Goal: Check status: Check status

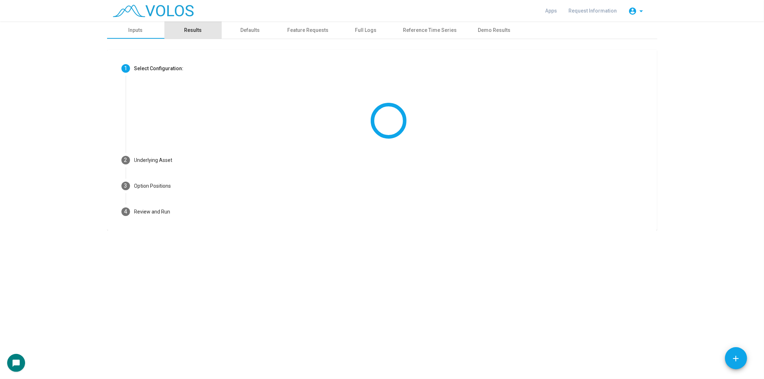
click at [206, 22] on div "Results" at bounding box center [192, 29] width 57 height 17
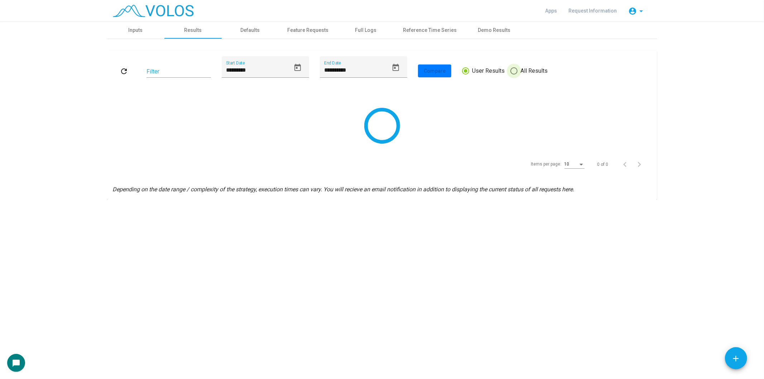
click at [529, 71] on span "All Results" at bounding box center [533, 71] width 30 height 9
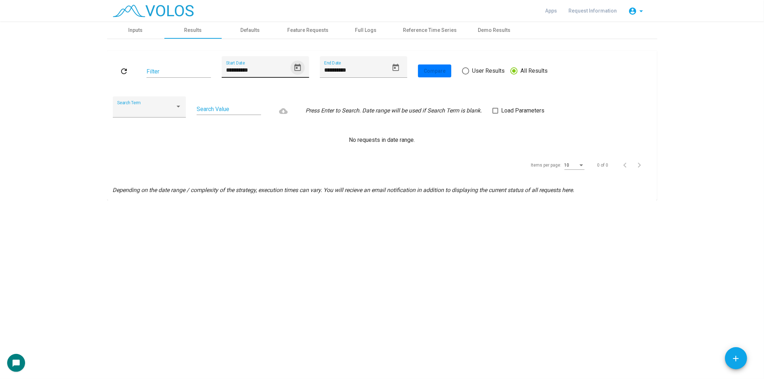
click at [300, 70] on icon "Open calendar" at bounding box center [298, 67] width 6 height 7
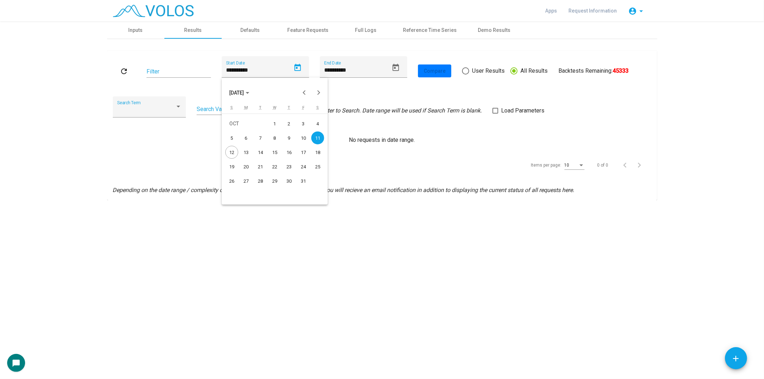
click at [278, 124] on div "1" at bounding box center [274, 123] width 13 height 13
type input "*********"
click at [120, 74] on mat-icon "refresh" at bounding box center [124, 71] width 9 height 9
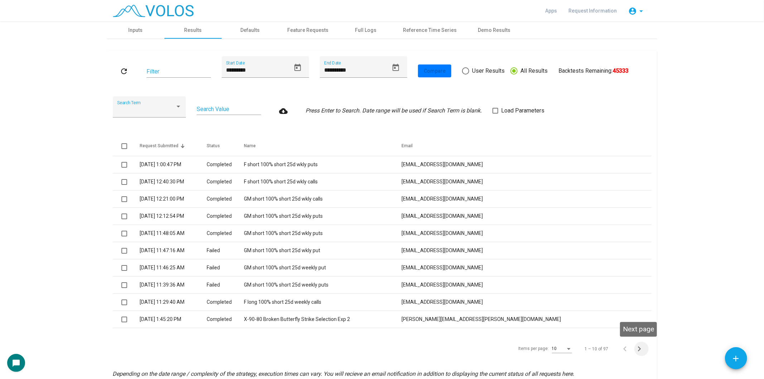
click at [637, 350] on icon "Next page" at bounding box center [640, 349] width 10 height 10
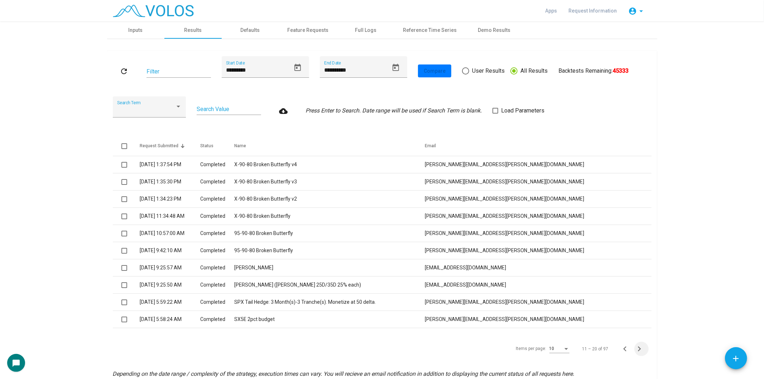
click at [637, 350] on icon "Next page" at bounding box center [640, 349] width 10 height 10
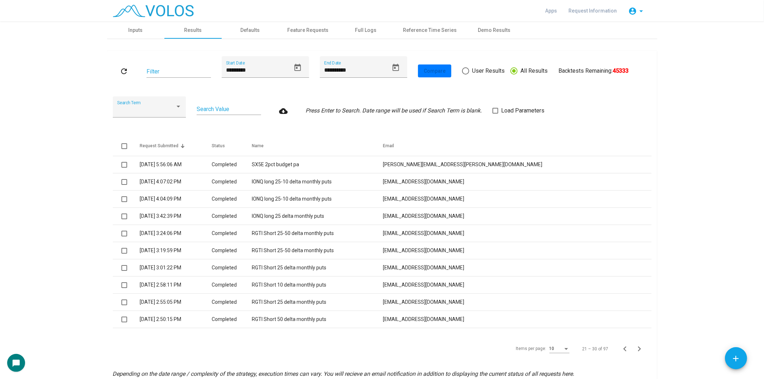
click at [637, 350] on icon "Next page" at bounding box center [640, 349] width 10 height 10
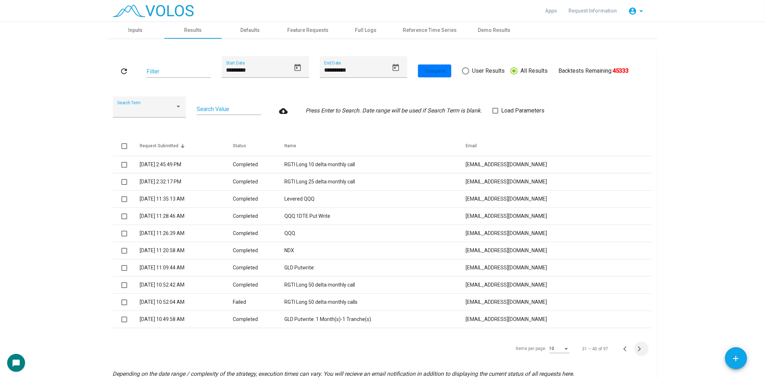
click at [637, 350] on icon "Next page" at bounding box center [640, 349] width 10 height 10
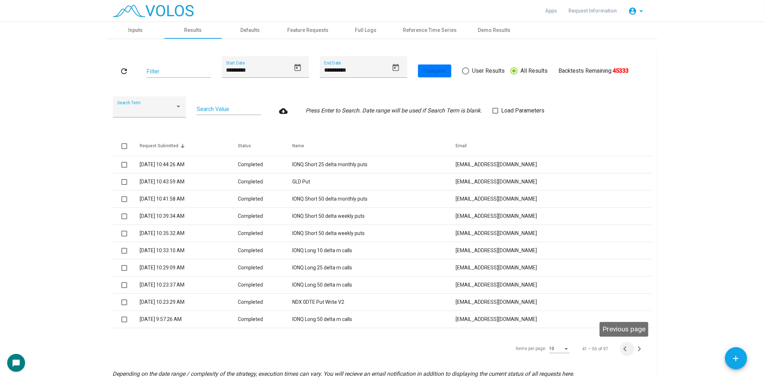
click at [620, 350] on icon "Previous page" at bounding box center [625, 349] width 10 height 10
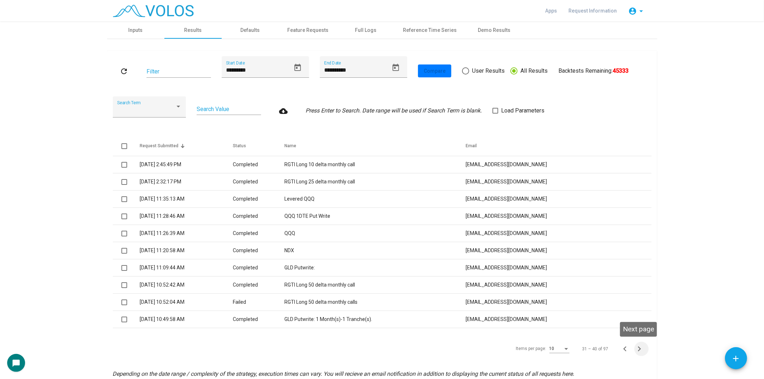
click at [638, 350] on icon "Next page" at bounding box center [640, 349] width 10 height 10
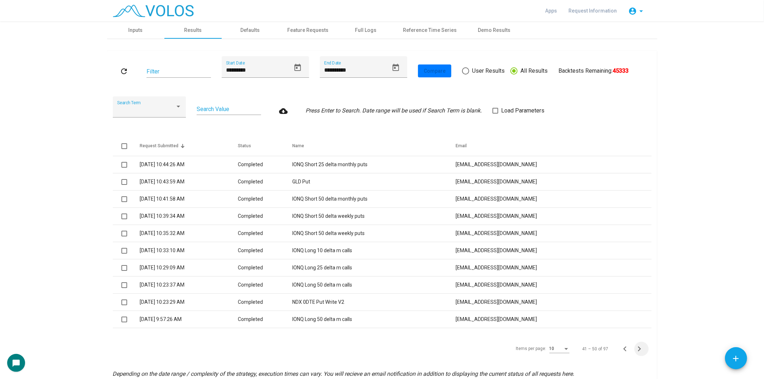
click at [638, 350] on icon "Next page" at bounding box center [640, 349] width 10 height 10
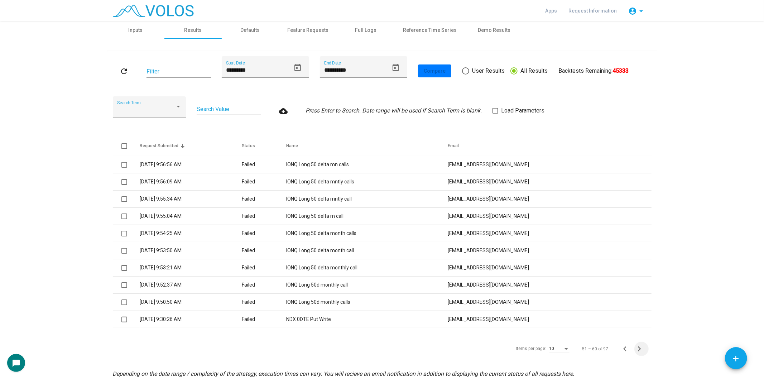
click at [638, 350] on icon "Next page" at bounding box center [640, 349] width 10 height 10
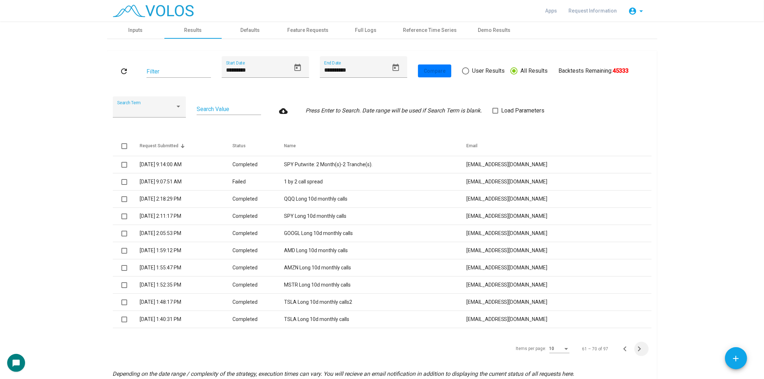
click at [638, 350] on icon "Next page" at bounding box center [640, 349] width 10 height 10
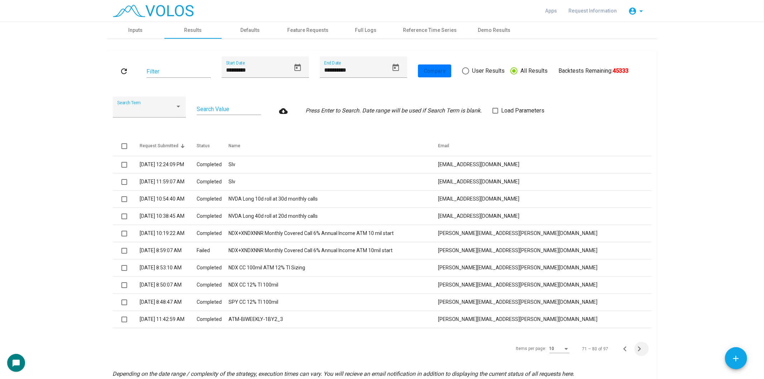
click at [638, 350] on icon "Next page" at bounding box center [640, 349] width 10 height 10
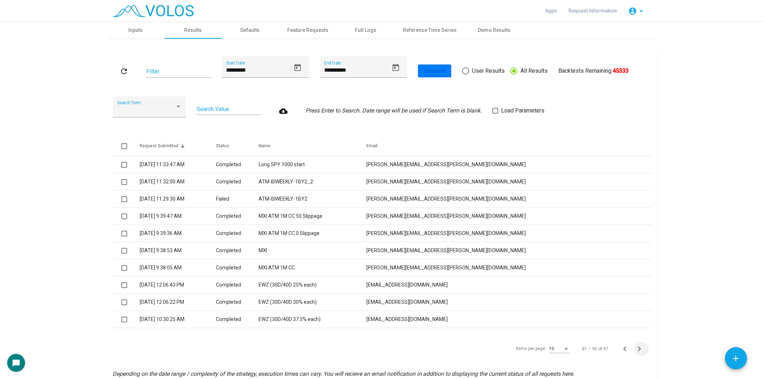
click at [638, 350] on icon "Next page" at bounding box center [640, 349] width 10 height 10
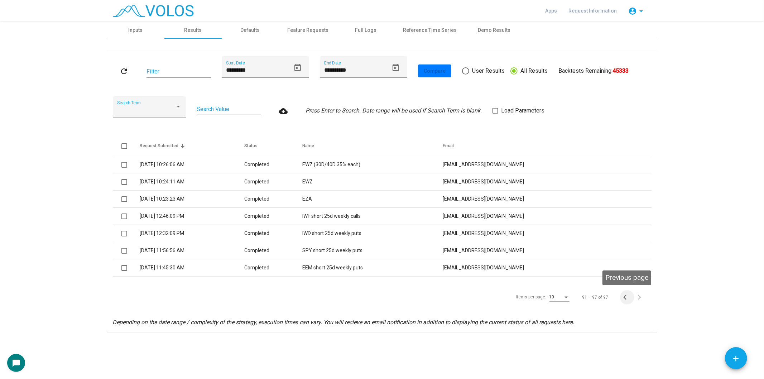
click at [622, 297] on icon "Previous page" at bounding box center [625, 297] width 10 height 10
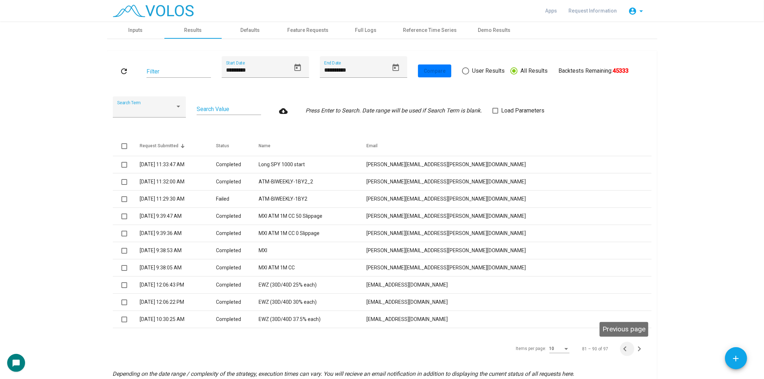
click at [625, 342] on button "Previous page" at bounding box center [627, 349] width 14 height 14
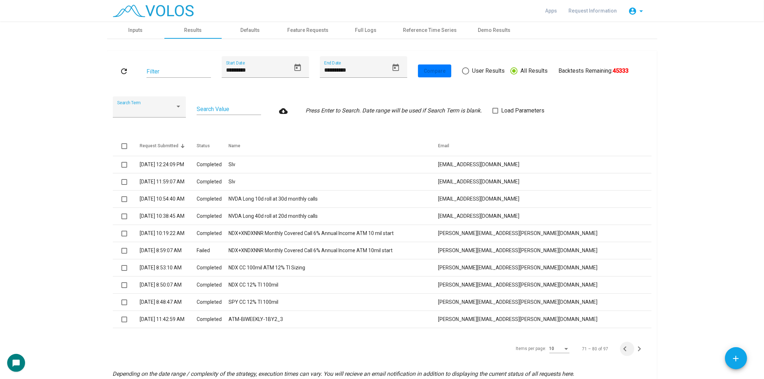
click at [625, 342] on button "Previous page" at bounding box center [627, 349] width 14 height 14
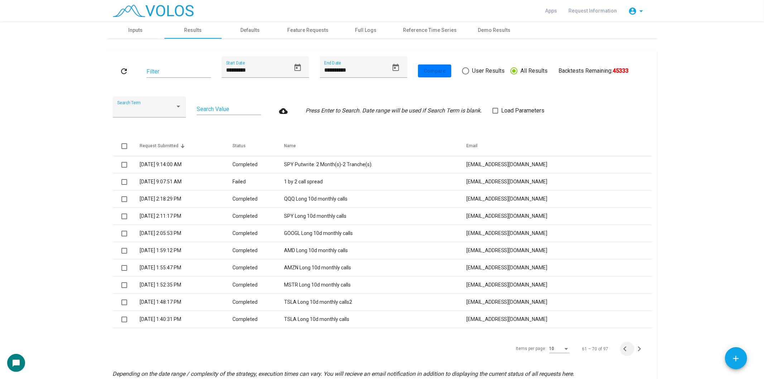
click at [625, 342] on button "Previous page" at bounding box center [627, 349] width 14 height 14
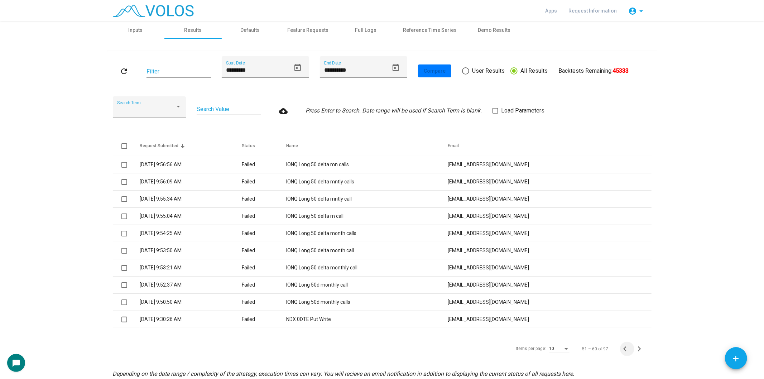
click at [625, 342] on button "Previous page" at bounding box center [627, 349] width 14 height 14
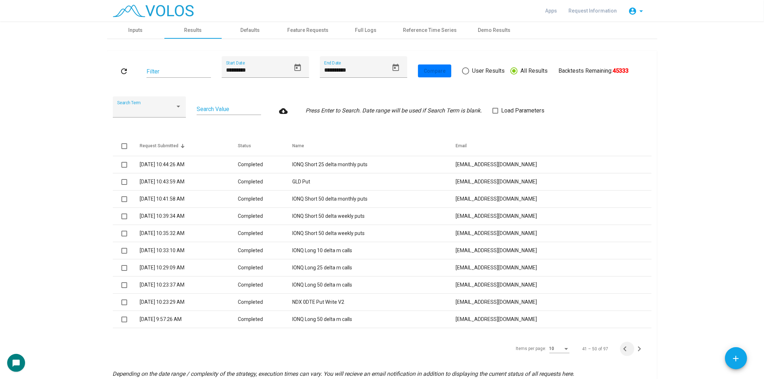
click at [625, 342] on button "Previous page" at bounding box center [627, 349] width 14 height 14
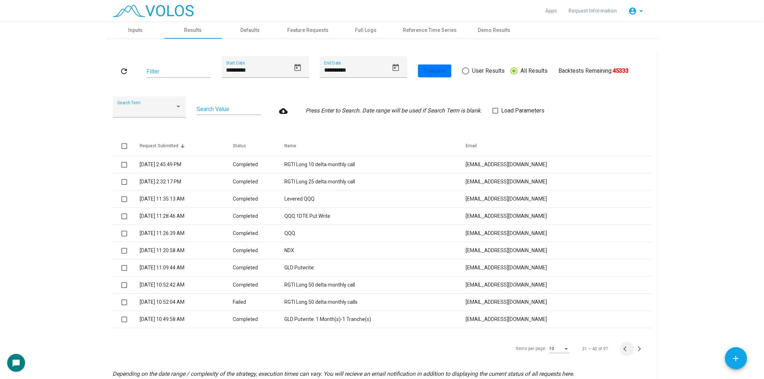
click at [625, 342] on button "Previous page" at bounding box center [627, 349] width 14 height 14
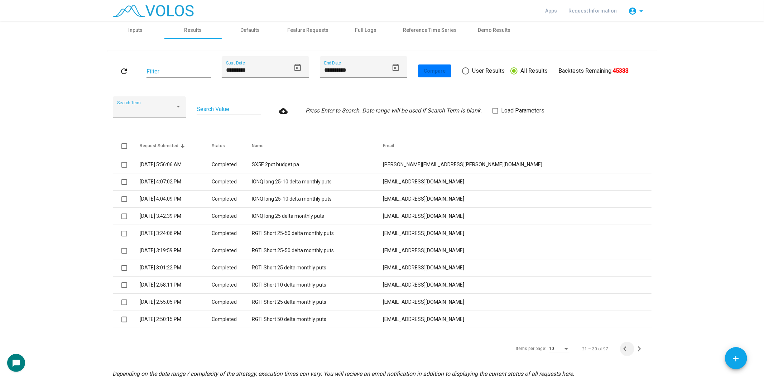
click at [625, 342] on button "Previous page" at bounding box center [627, 349] width 14 height 14
